Goal: Transaction & Acquisition: Obtain resource

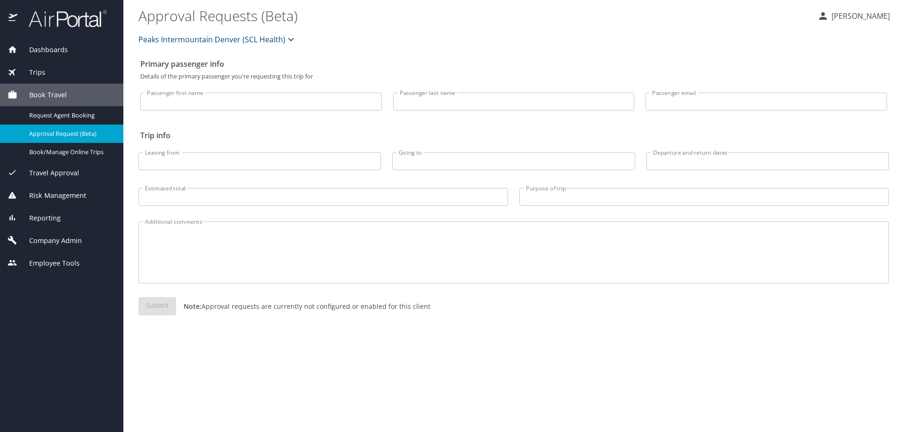
click at [65, 51] on span "Dashboards" at bounding box center [42, 50] width 50 height 10
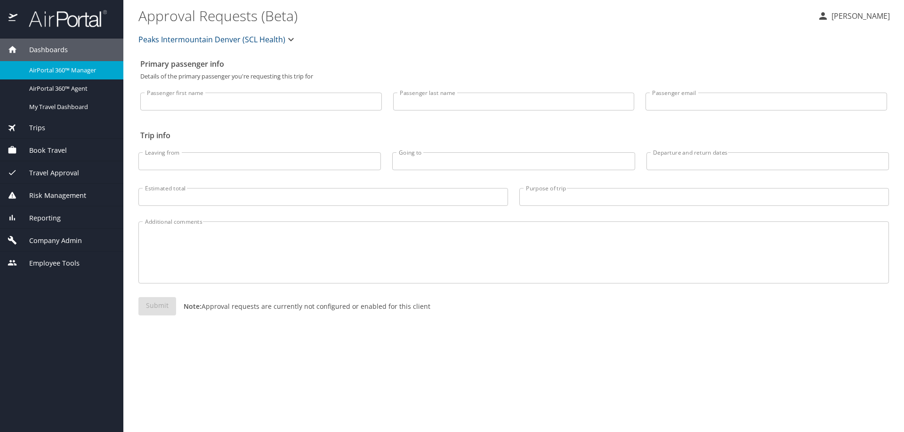
click at [47, 129] on div "Trips" at bounding box center [62, 128] width 108 height 10
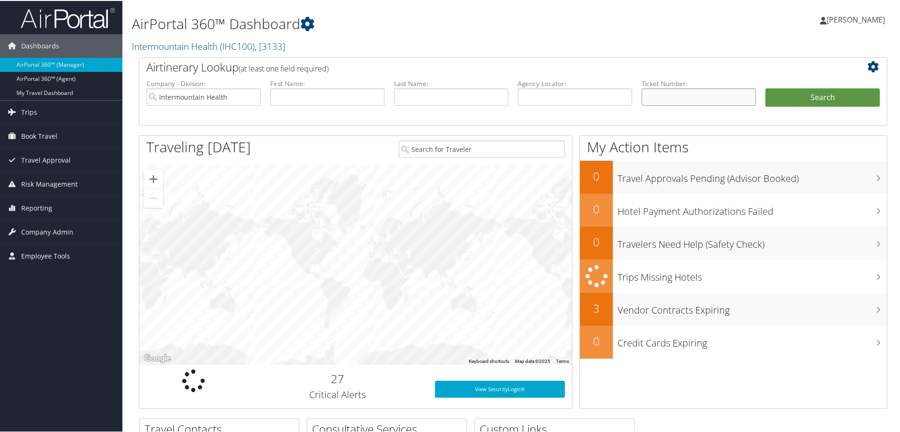
click at [649, 94] on input "text" at bounding box center [698, 96] width 114 height 17
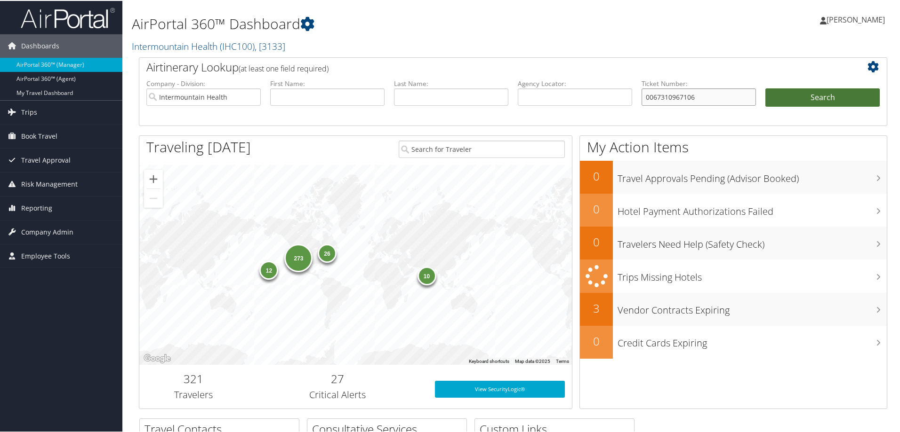
type input "0067310967106"
click at [836, 96] on button "Search" at bounding box center [822, 97] width 114 height 19
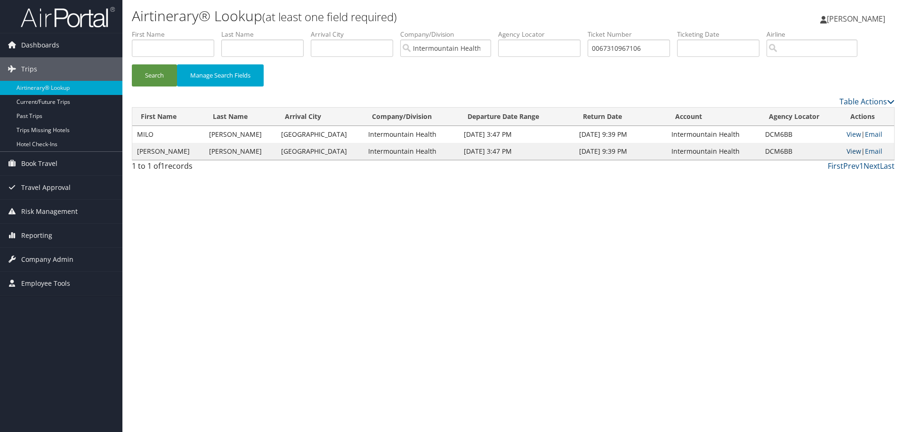
click at [846, 153] on link "View" at bounding box center [853, 151] width 15 height 9
drag, startPoint x: 655, startPoint y: 48, endPoint x: 619, endPoint y: 43, distance: 36.1
click at [619, 43] on input "0067310967106" at bounding box center [628, 48] width 82 height 17
type input "0067311299958"
click at [157, 76] on button "Search" at bounding box center [154, 75] width 45 height 22
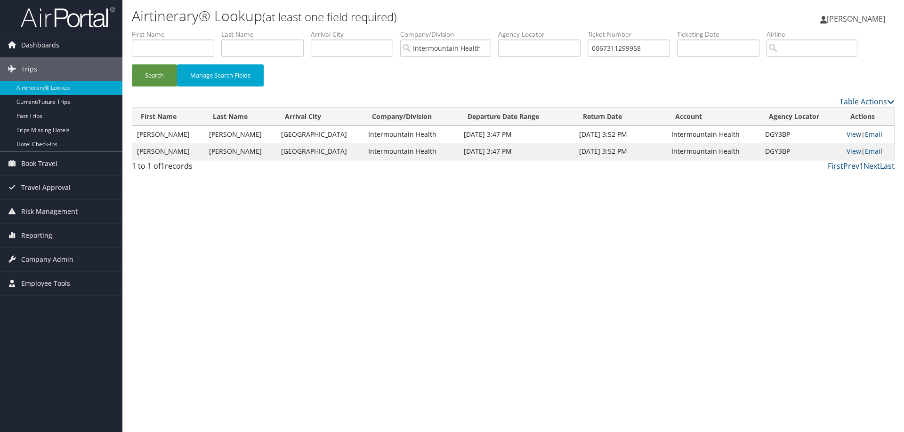
click at [849, 135] on link "View" at bounding box center [853, 134] width 15 height 9
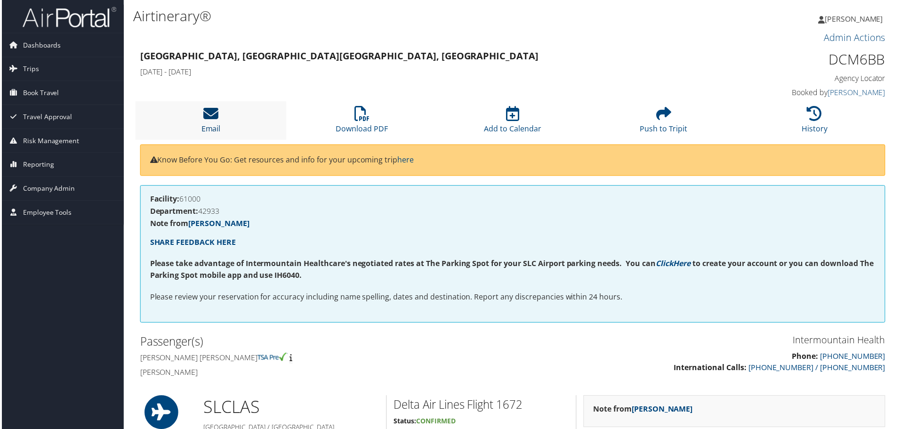
click at [213, 127] on link "Email" at bounding box center [209, 123] width 19 height 23
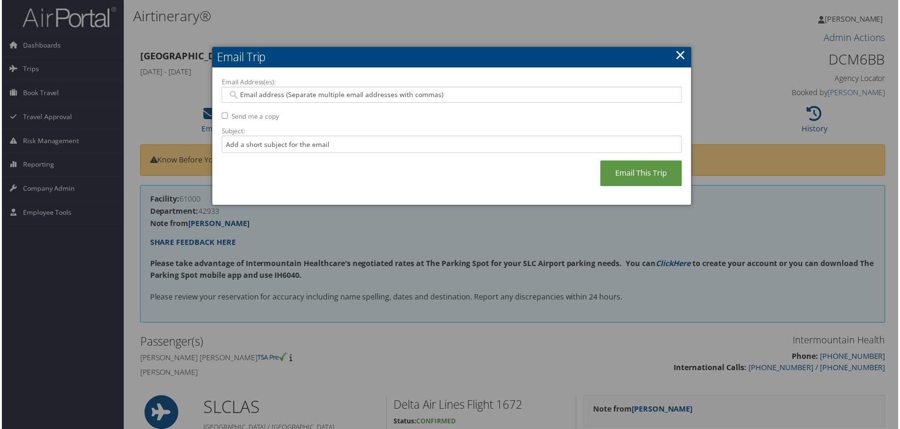
click at [256, 100] on div at bounding box center [452, 95] width 462 height 16
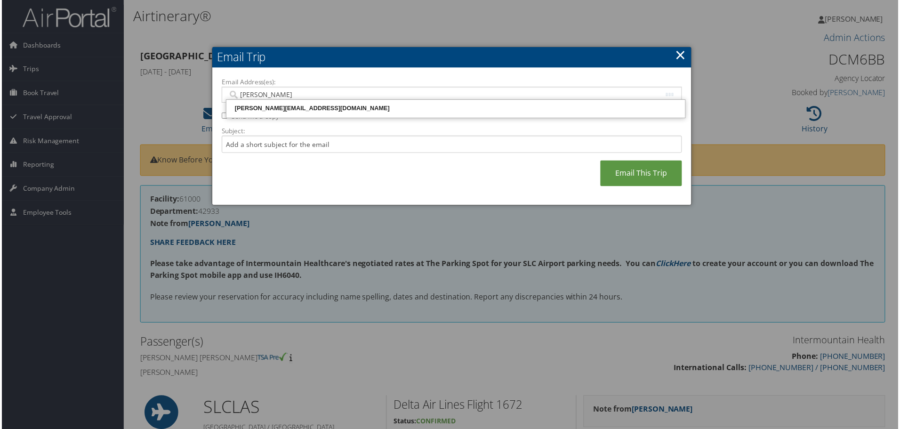
type input "debbie.hone@"
click at [268, 111] on div "[PERSON_NAME][EMAIL_ADDRESS][DOMAIN_NAME]" at bounding box center [456, 108] width 458 height 9
type input "[PERSON_NAME][EMAIL_ADDRESS][DOMAIN_NAME]"
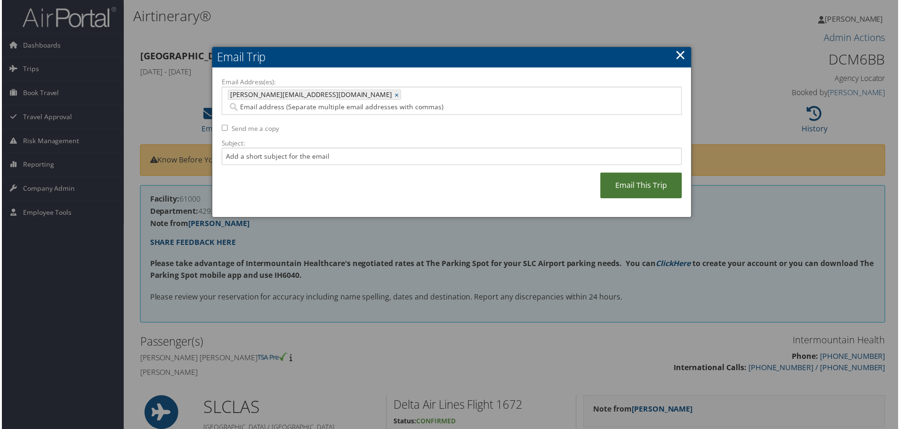
click at [637, 173] on link "Email This Trip" at bounding box center [642, 186] width 82 height 26
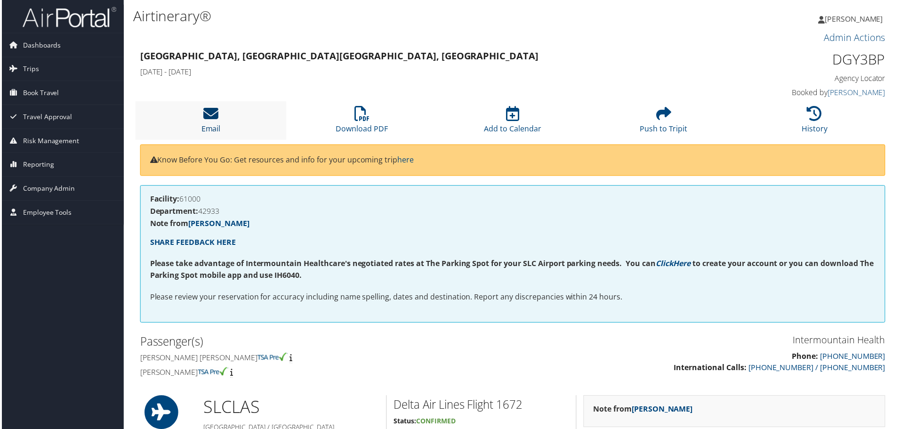
click at [214, 121] on icon at bounding box center [209, 113] width 15 height 15
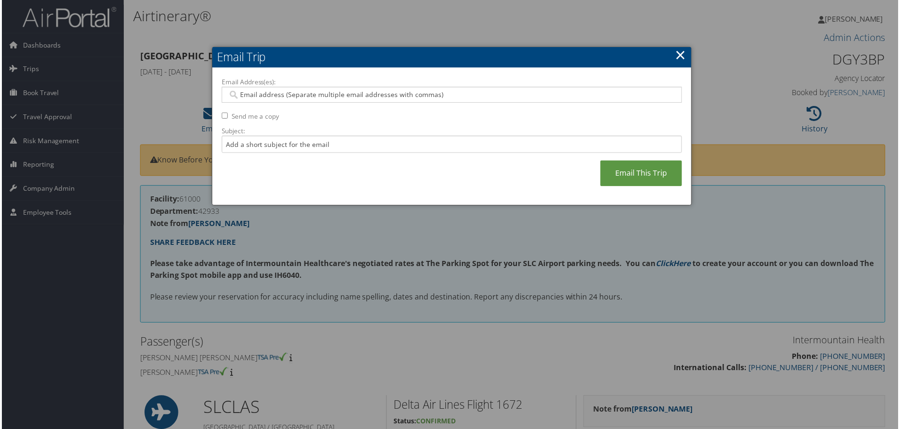
click at [245, 91] on input "Email Address(es):" at bounding box center [451, 94] width 449 height 9
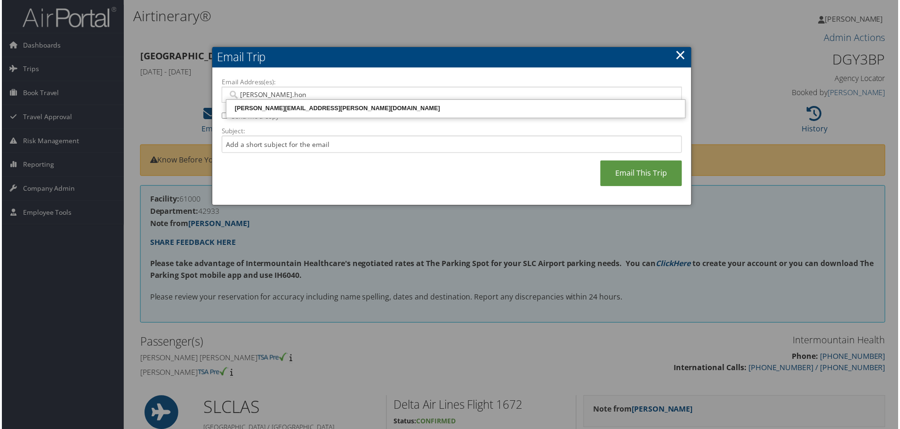
type input "[PERSON_NAME].hone"
click at [260, 109] on div "[PERSON_NAME][EMAIL_ADDRESS][DOMAIN_NAME]" at bounding box center [456, 108] width 458 height 9
type input "[PERSON_NAME][EMAIL_ADDRESS][DOMAIN_NAME]"
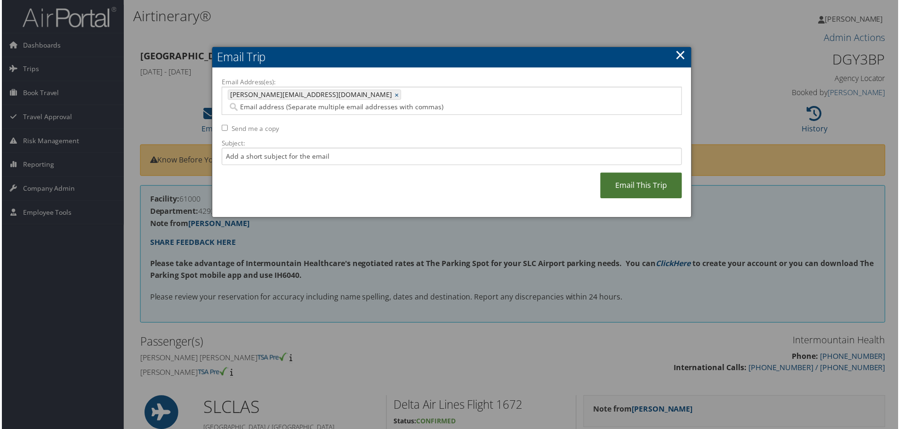
click at [630, 173] on link "Email This Trip" at bounding box center [642, 186] width 82 height 26
